Goal: Transaction & Acquisition: Purchase product/service

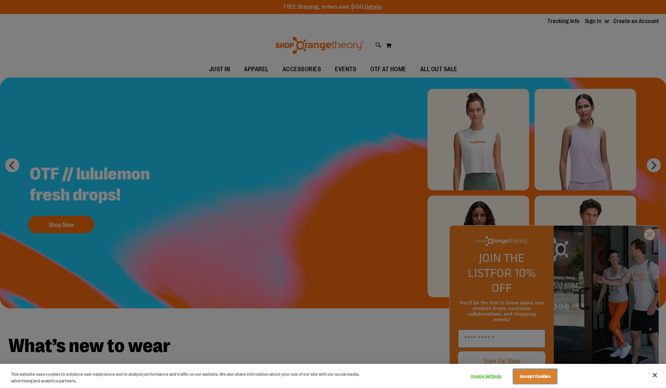
click at [536, 377] on button "Accept Cookies" at bounding box center [535, 377] width 44 height 15
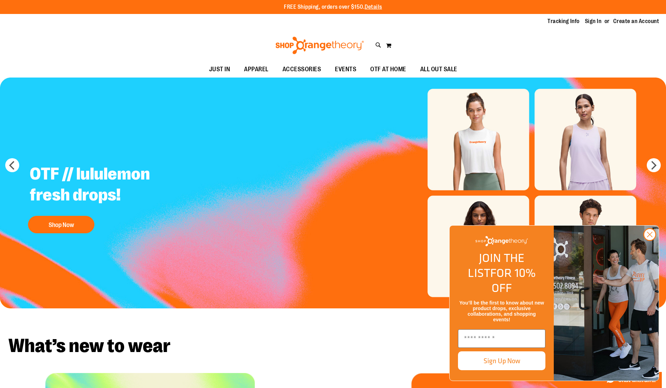
type input "*****"
click at [377, 44] on icon at bounding box center [379, 45] width 6 height 8
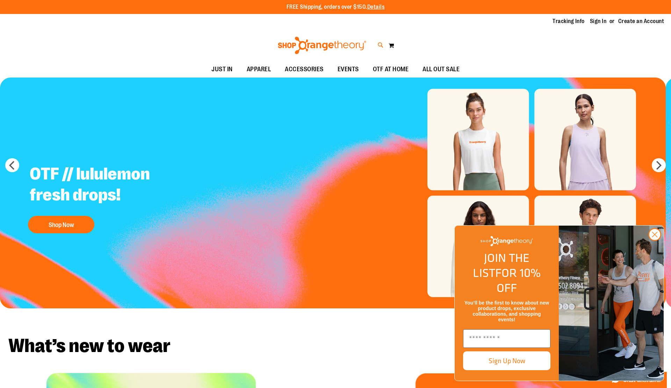
type input "*****"
click at [590, 40] on button "submit" at bounding box center [590, 40] width 21 height 21
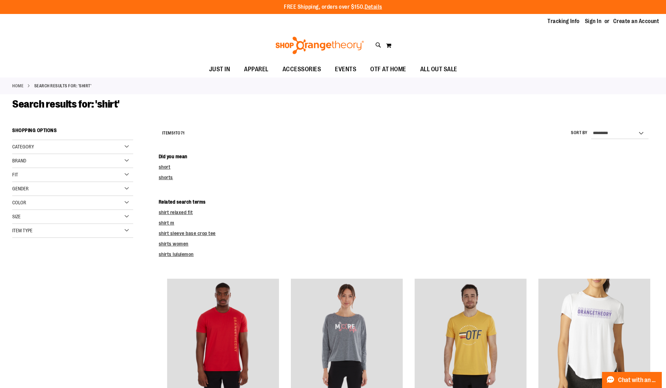
click at [333, 7] on p "FREE Shipping, orders over $150. Details" at bounding box center [333, 7] width 98 height 8
type input "*****"
click at [591, 128] on select "**********" at bounding box center [619, 133] width 57 height 11
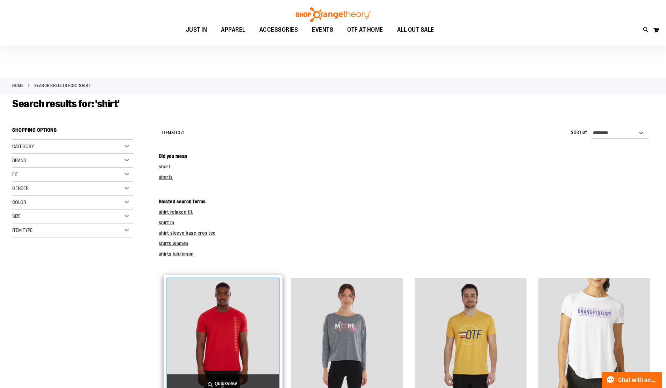
scroll to position [3, 0]
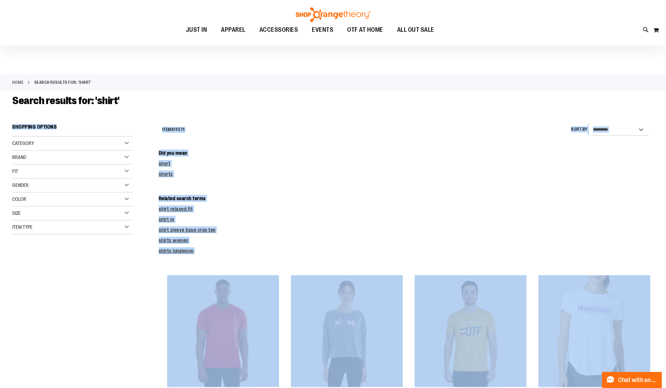
click at [97, 124] on strong "Shopping Options" at bounding box center [72, 129] width 121 height 16
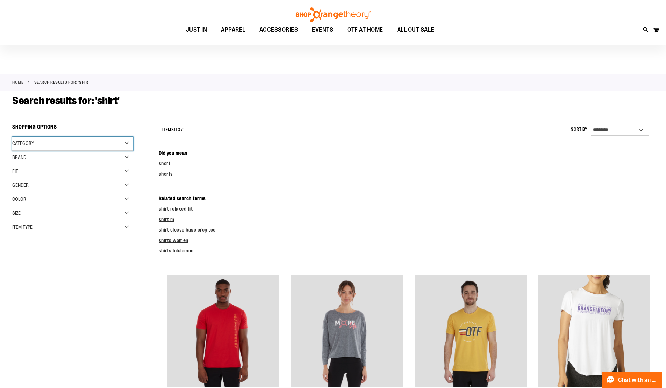
click at [73, 144] on div "Category" at bounding box center [72, 144] width 121 height 14
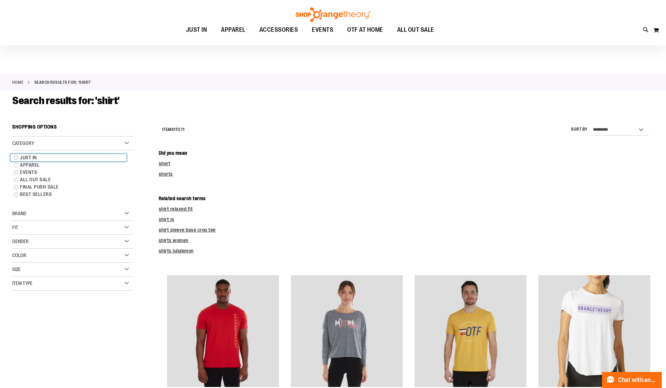
click at [69, 158] on link "JUST IN" at bounding box center [68, 157] width 116 height 7
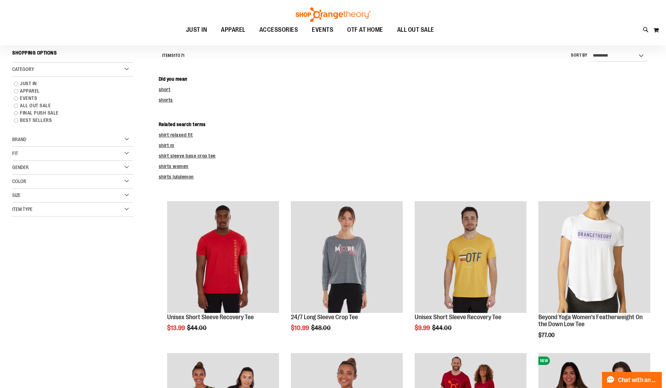
scroll to position [79, 0]
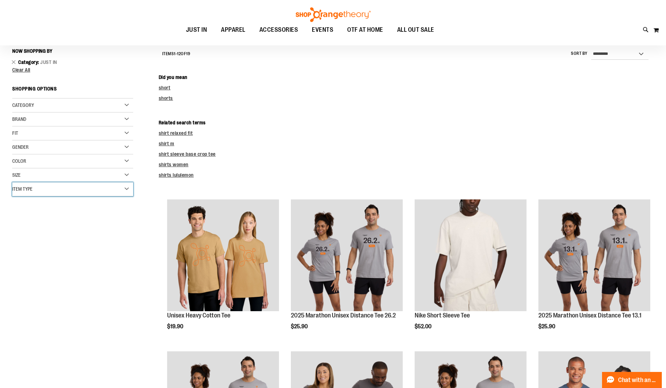
click at [73, 190] on div "Item Type" at bounding box center [72, 190] width 121 height 14
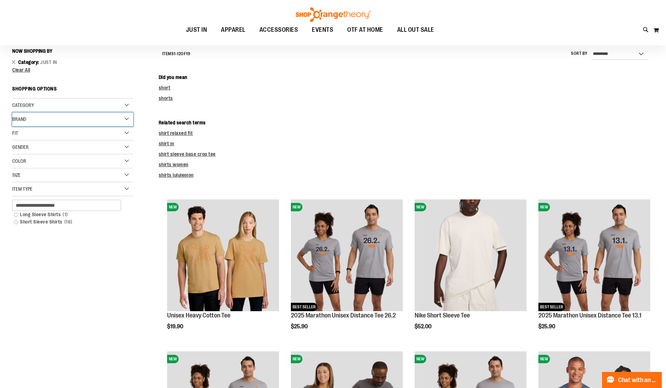
click at [97, 124] on div "Brand" at bounding box center [72, 120] width 121 height 14
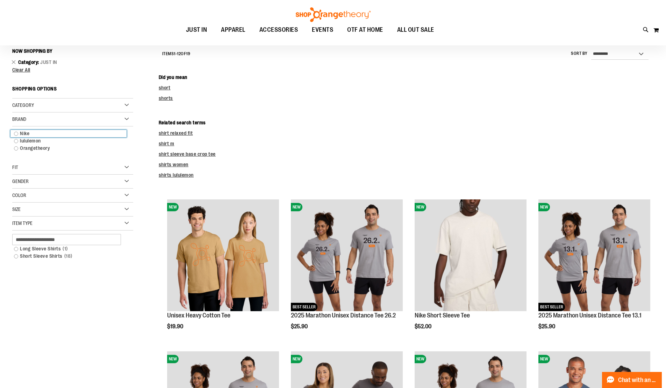
click at [69, 134] on link "Nike" at bounding box center [68, 133] width 116 height 7
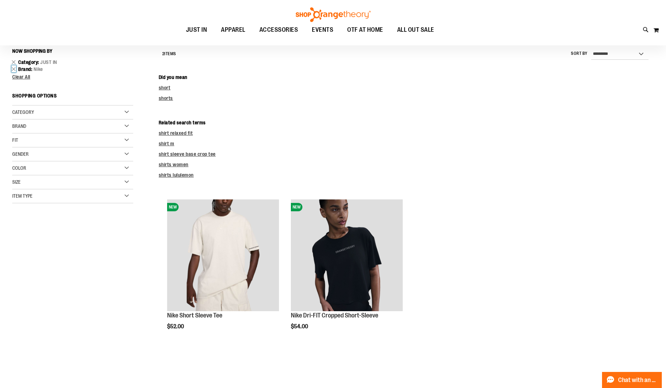
click at [14, 69] on link "Remove This Item" at bounding box center [14, 68] width 5 height 7
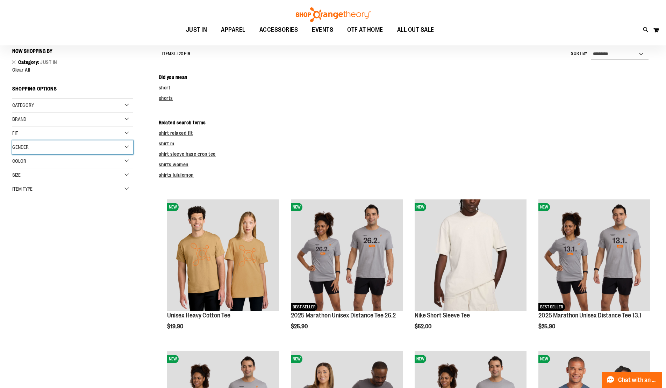
click at [73, 148] on div "Gender" at bounding box center [72, 148] width 121 height 14
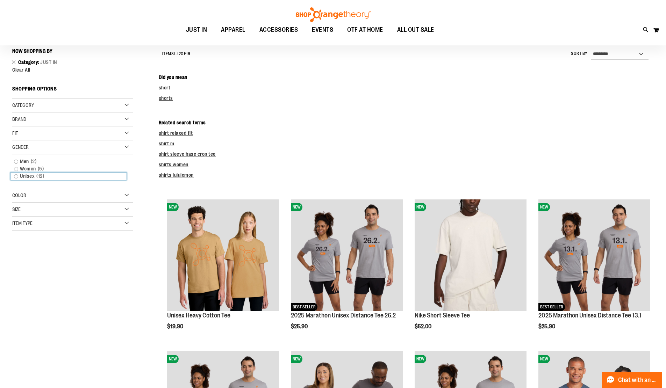
click at [69, 177] on link "Unisex 12 items" at bounding box center [68, 176] width 116 height 7
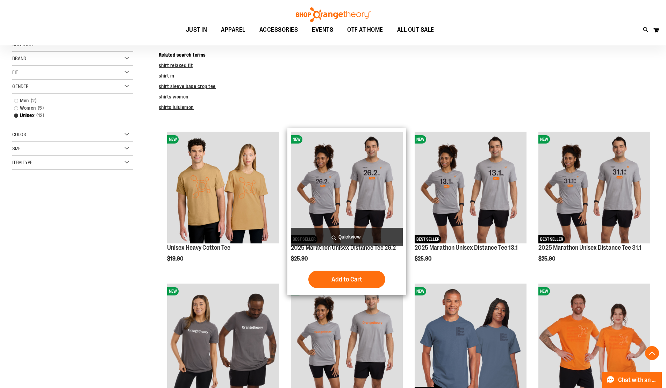
scroll to position [106, 0]
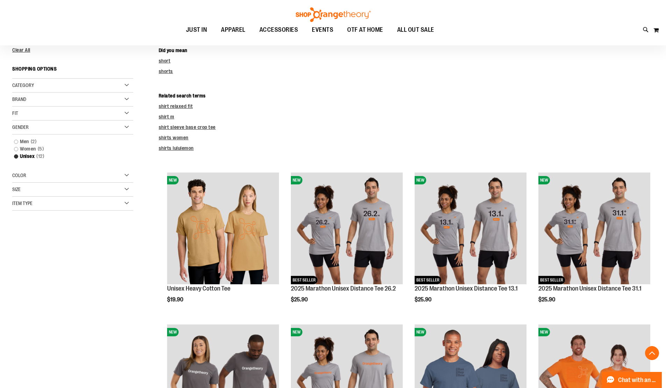
click at [234, 162] on div "**********" at bounding box center [406, 330] width 495 height 624
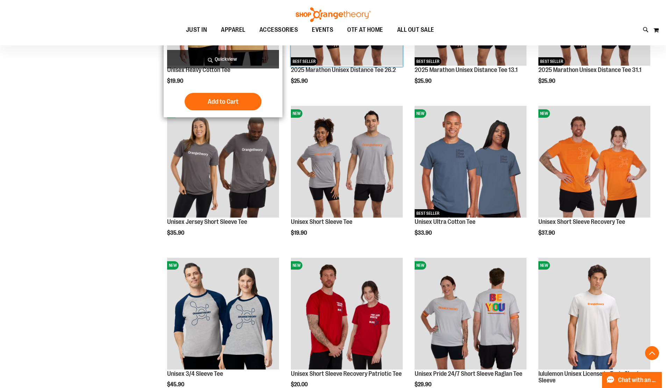
scroll to position [279, 0]
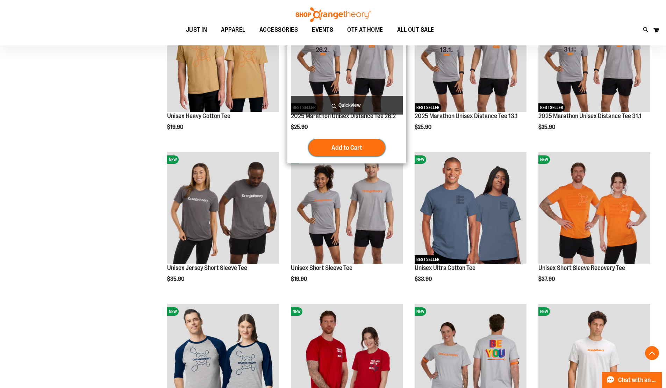
click at [347, 155] on button "Add to Cart" at bounding box center [346, 147] width 77 height 17
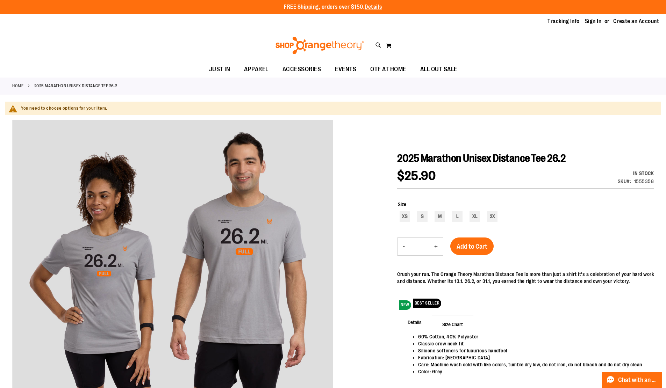
click at [325, 94] on div "Home 2025 Marathon Unisex Distance Tee 26.2" at bounding box center [333, 86] width 666 height 17
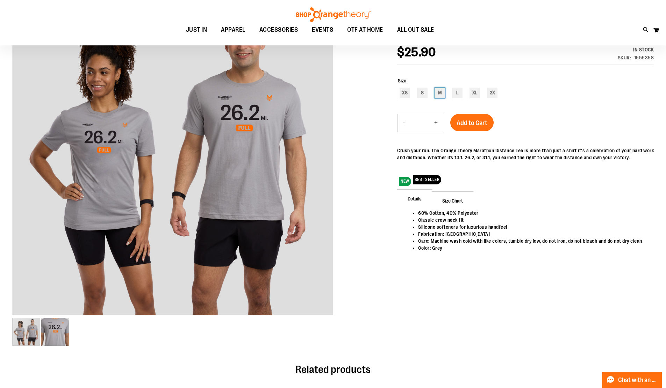
scroll to position [60, 0]
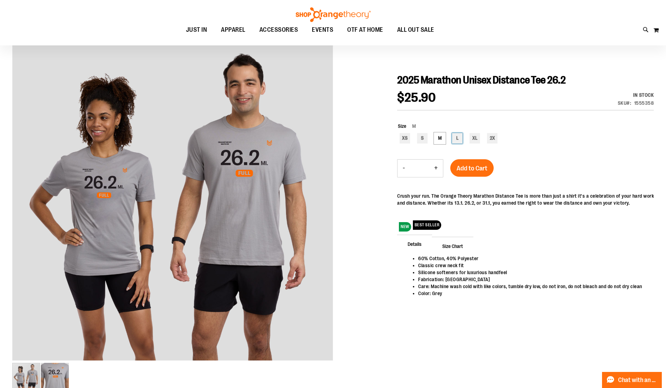
type input "***"
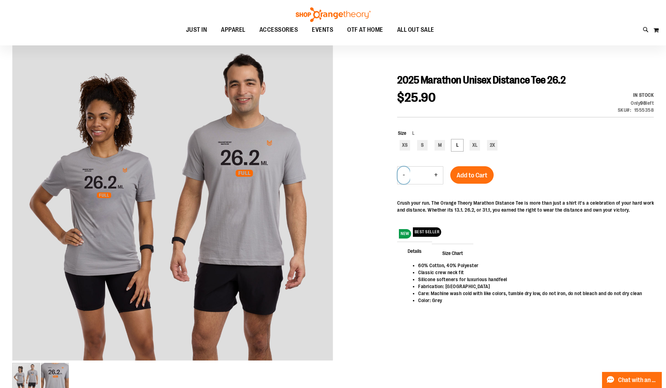
click at [404, 176] on button "-" at bounding box center [404, 175] width 13 height 17
type input "*"
click at [436, 176] on button "+" at bounding box center [436, 175] width 14 height 17
type input "*"
click at [474, 175] on button "Add to Cart" at bounding box center [471, 174] width 43 height 17
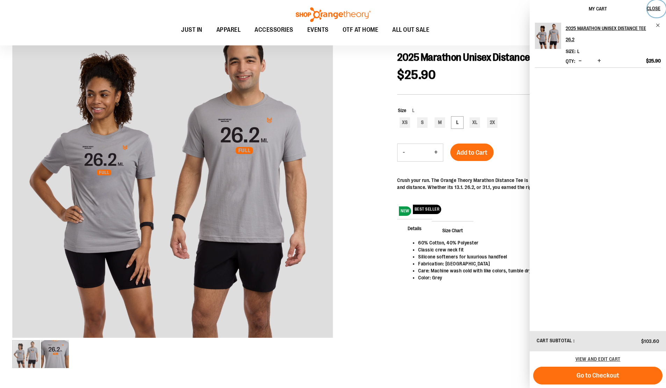
scroll to position [130, 0]
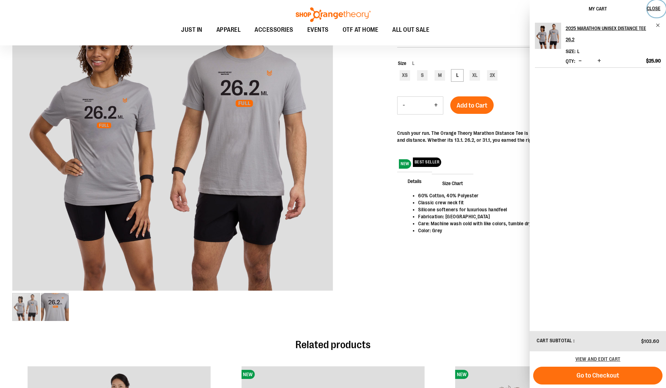
drag, startPoint x: 656, startPoint y: 9, endPoint x: 599, endPoint y: 14, distance: 57.2
click at [656, 9] on span "Close" at bounding box center [654, 9] width 14 height 6
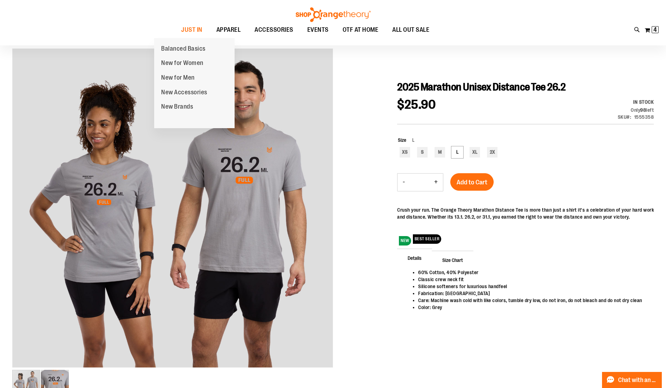
scroll to position [0, 0]
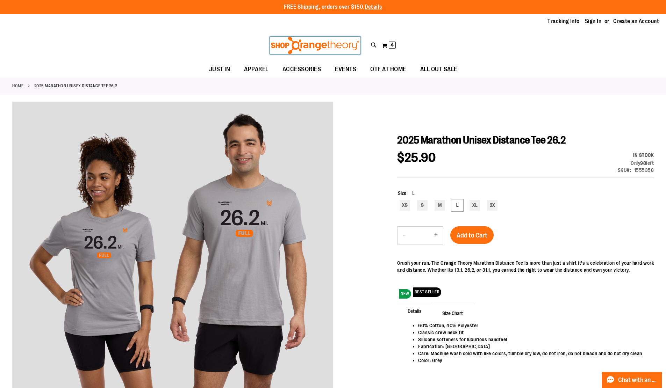
click at [304, 44] on img at bounding box center [315, 45] width 91 height 17
